Goal: Transaction & Acquisition: Purchase product/service

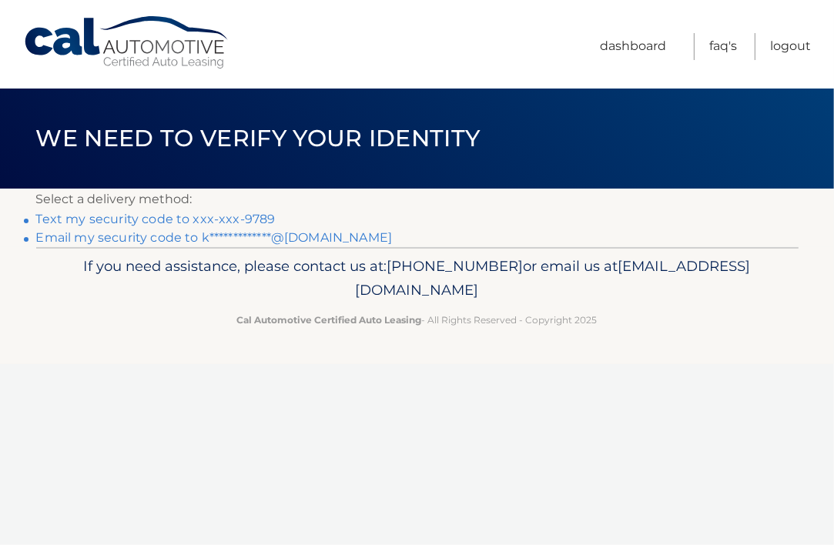
click at [94, 222] on link "Text my security code to xxx-xxx-9789" at bounding box center [156, 219] width 240 height 15
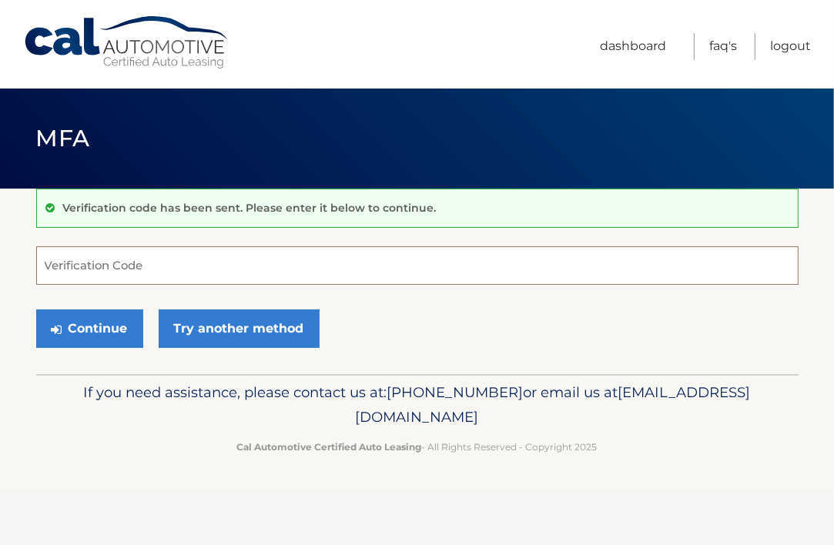
click at [92, 272] on input "Verification Code" at bounding box center [417, 266] width 763 height 39
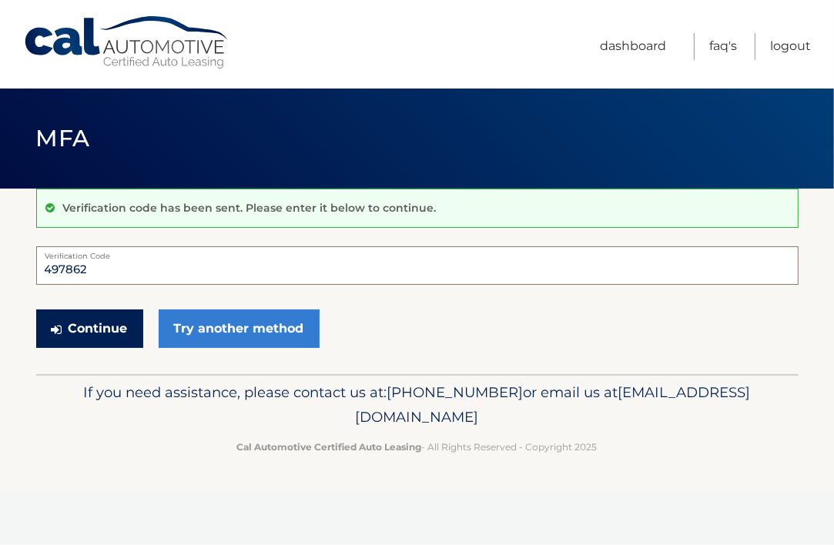
type input "497862"
click at [93, 338] on button "Continue" at bounding box center [89, 329] width 107 height 39
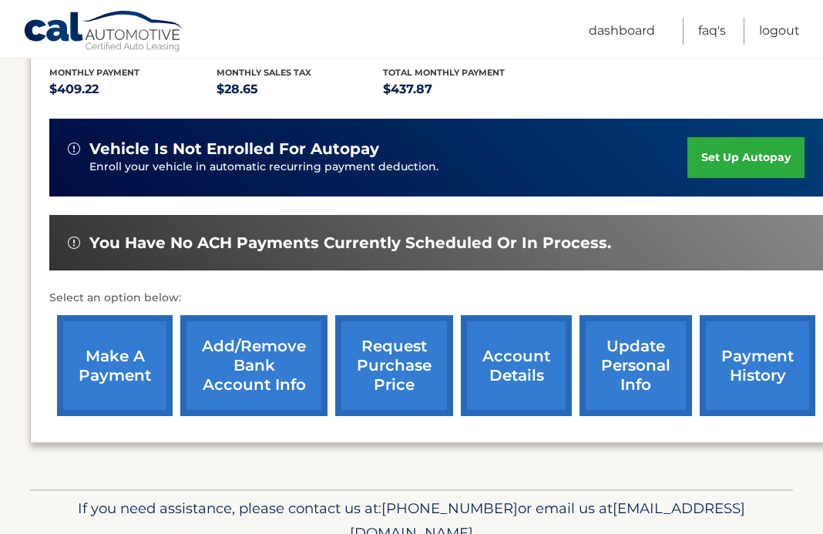
scroll to position [419, 0]
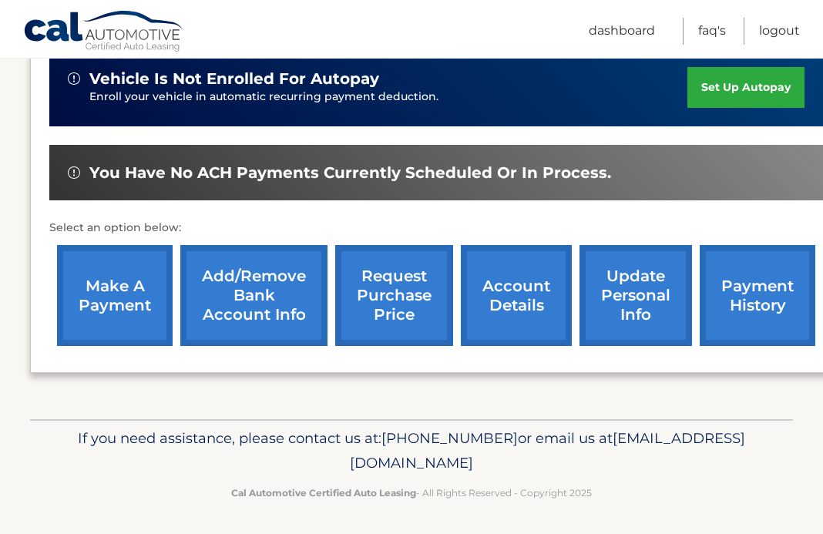
click at [75, 301] on link "make a payment" at bounding box center [115, 295] width 116 height 101
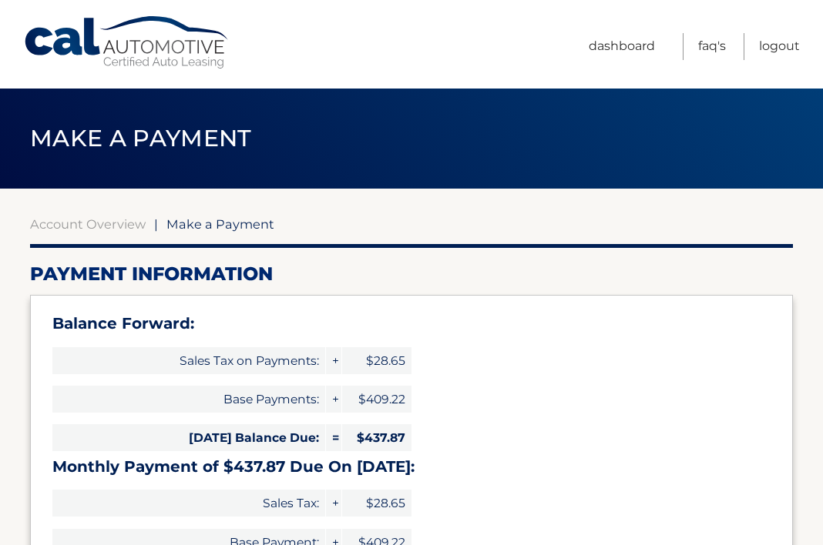
select select "Mzg1Njk2YWYtOTM3YS00MTMyLTk2ZWYtMmM2MjMwN2FkODc2"
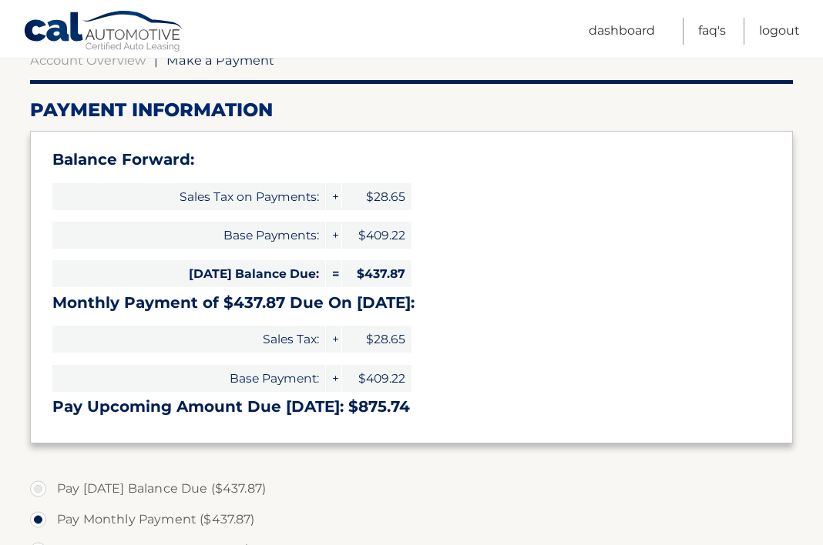
scroll to position [287, 0]
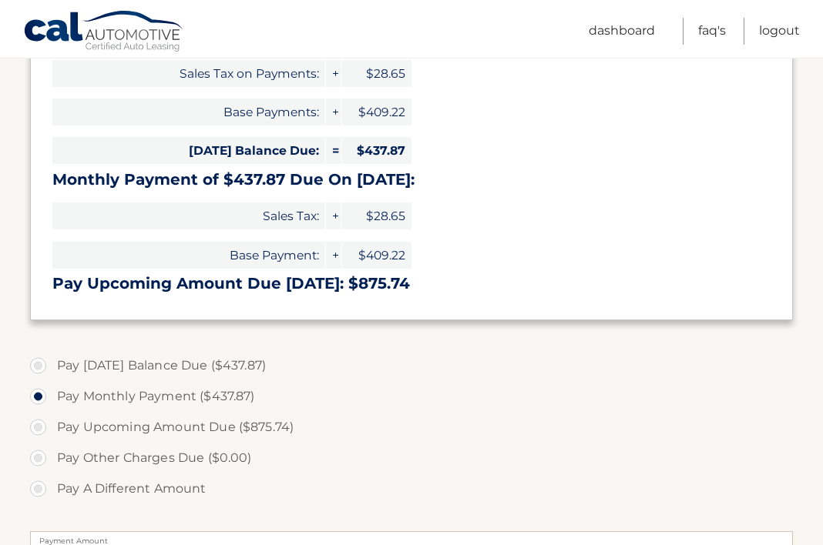
click at [43, 364] on label "Pay [DATE] Balance Due ($437.87)" at bounding box center [411, 366] width 763 height 31
click at [43, 364] on input "Pay [DATE] Balance Due ($437.87)" at bounding box center [43, 363] width 15 height 25
radio input "true"
click at [36, 397] on label "Pay Monthly Payment ($437.87)" at bounding box center [411, 396] width 763 height 31
click at [36, 397] on input "Pay Monthly Payment ($437.87)" at bounding box center [43, 393] width 15 height 25
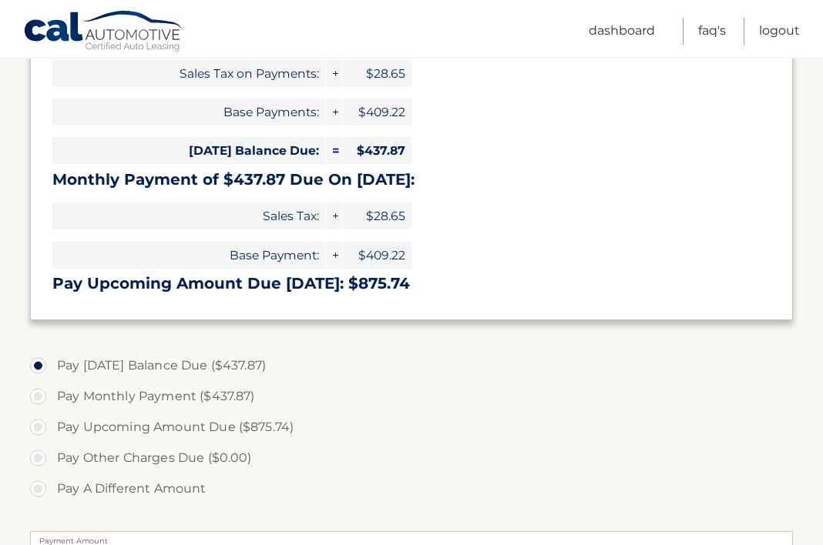
radio input "true"
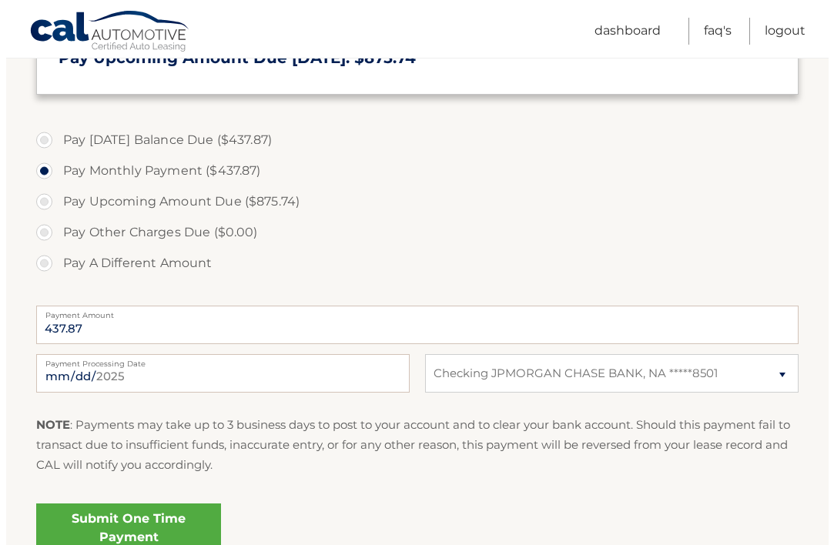
scroll to position [565, 0]
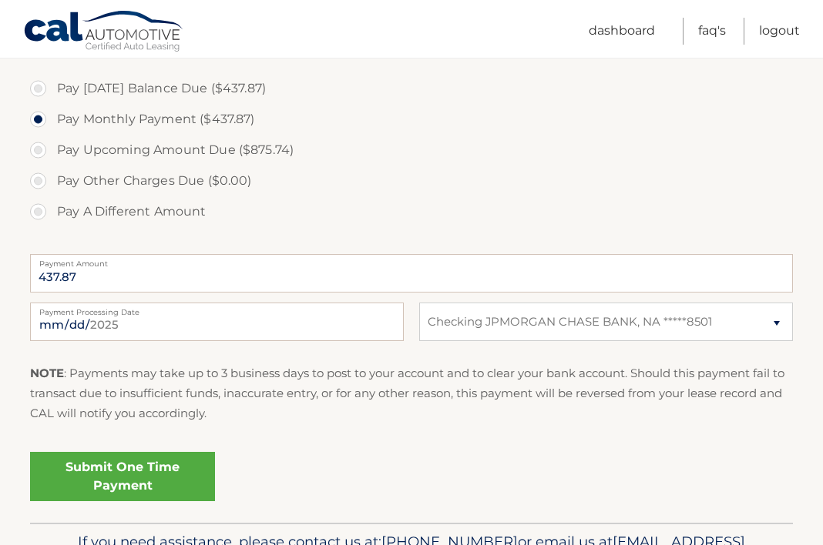
click at [152, 492] on link "Submit One Time Payment" at bounding box center [122, 476] width 185 height 49
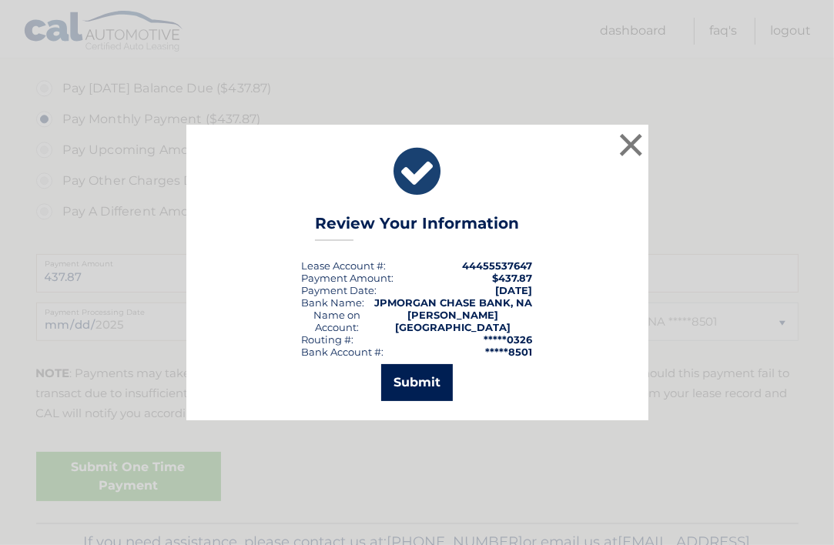
click at [414, 381] on button "Submit" at bounding box center [417, 382] width 72 height 37
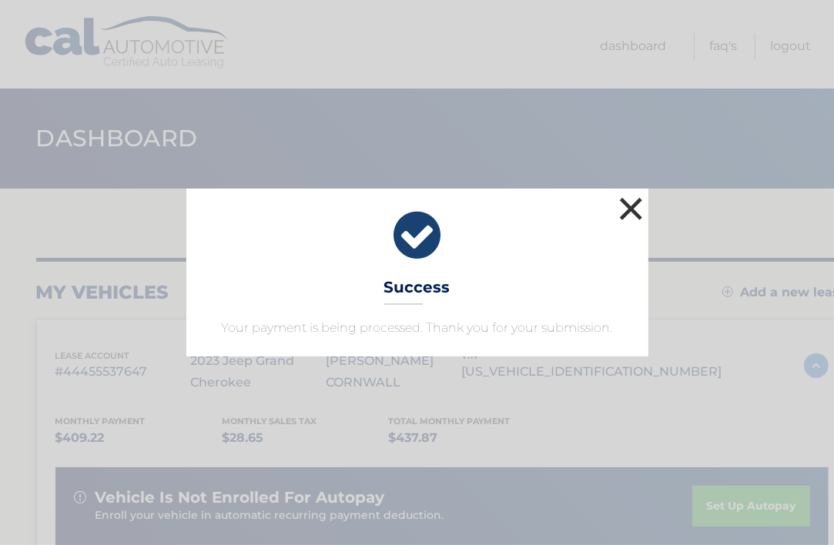
click at [636, 203] on button "×" at bounding box center [631, 208] width 31 height 31
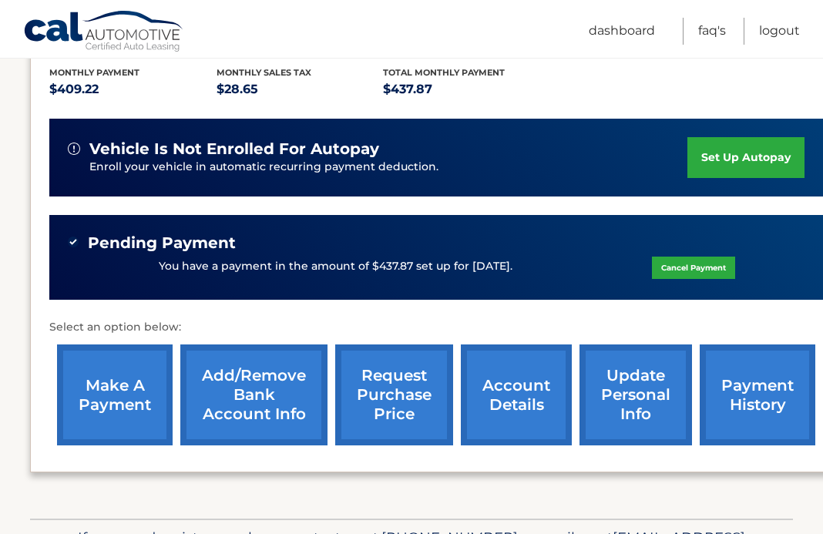
scroll to position [401, 0]
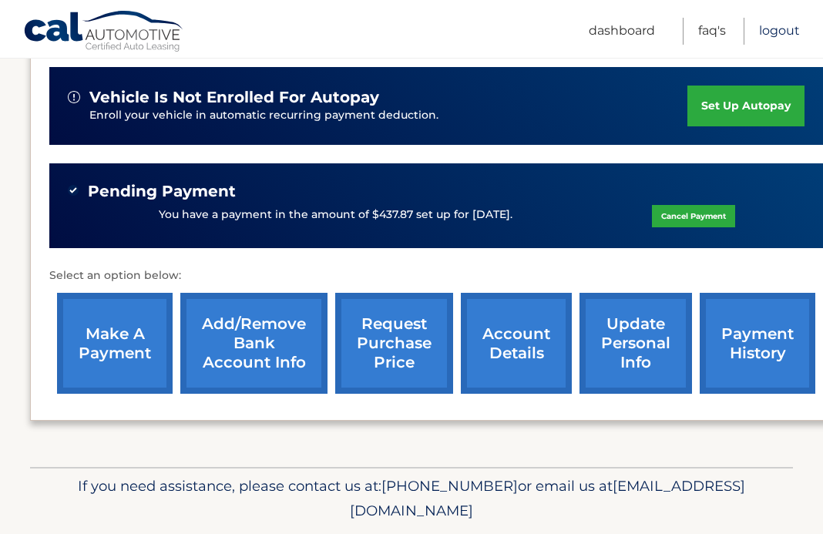
click at [783, 37] on link "Logout" at bounding box center [779, 31] width 41 height 27
